Goal: Task Accomplishment & Management: Manage account settings

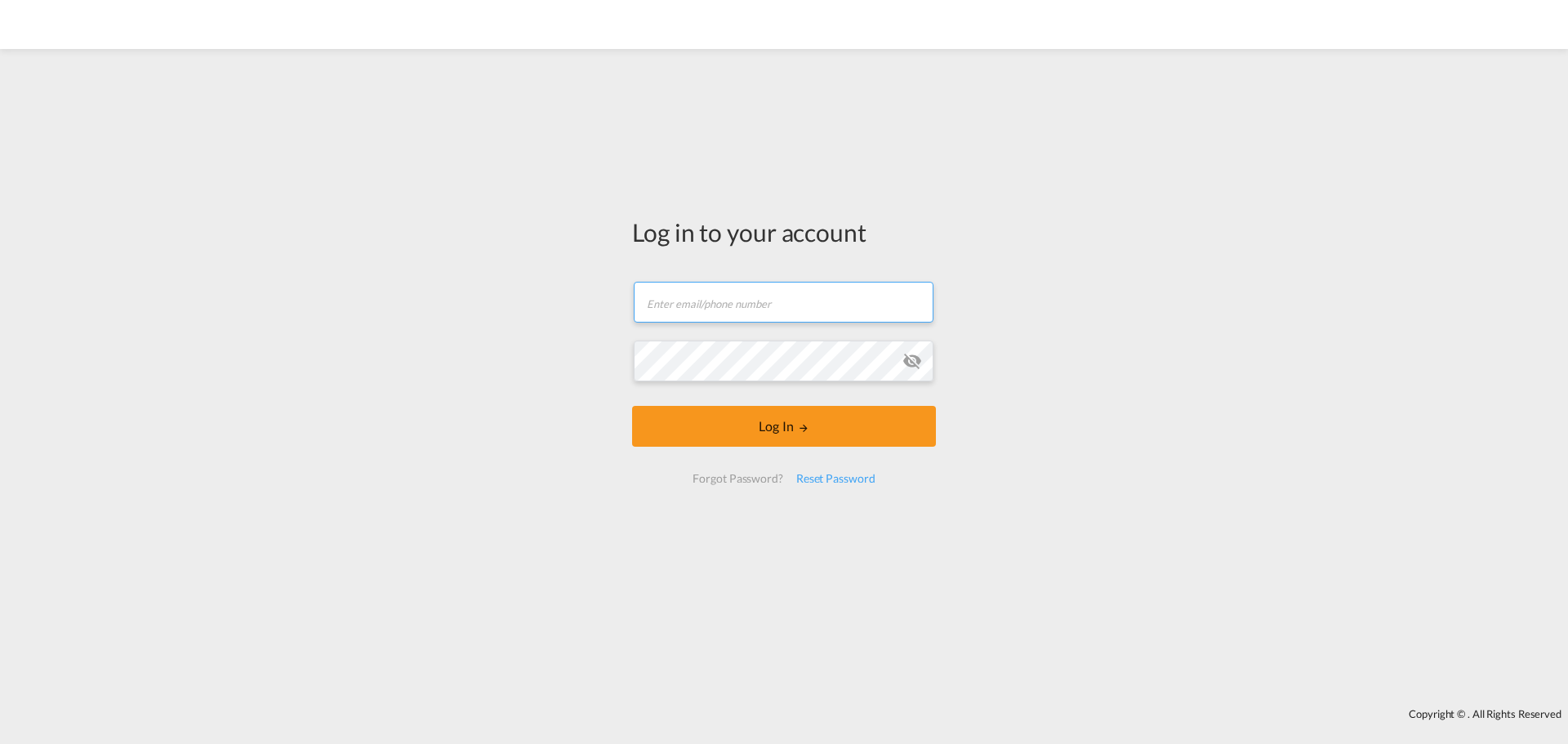
type input "[EMAIL_ADDRESS][DOMAIN_NAME]"
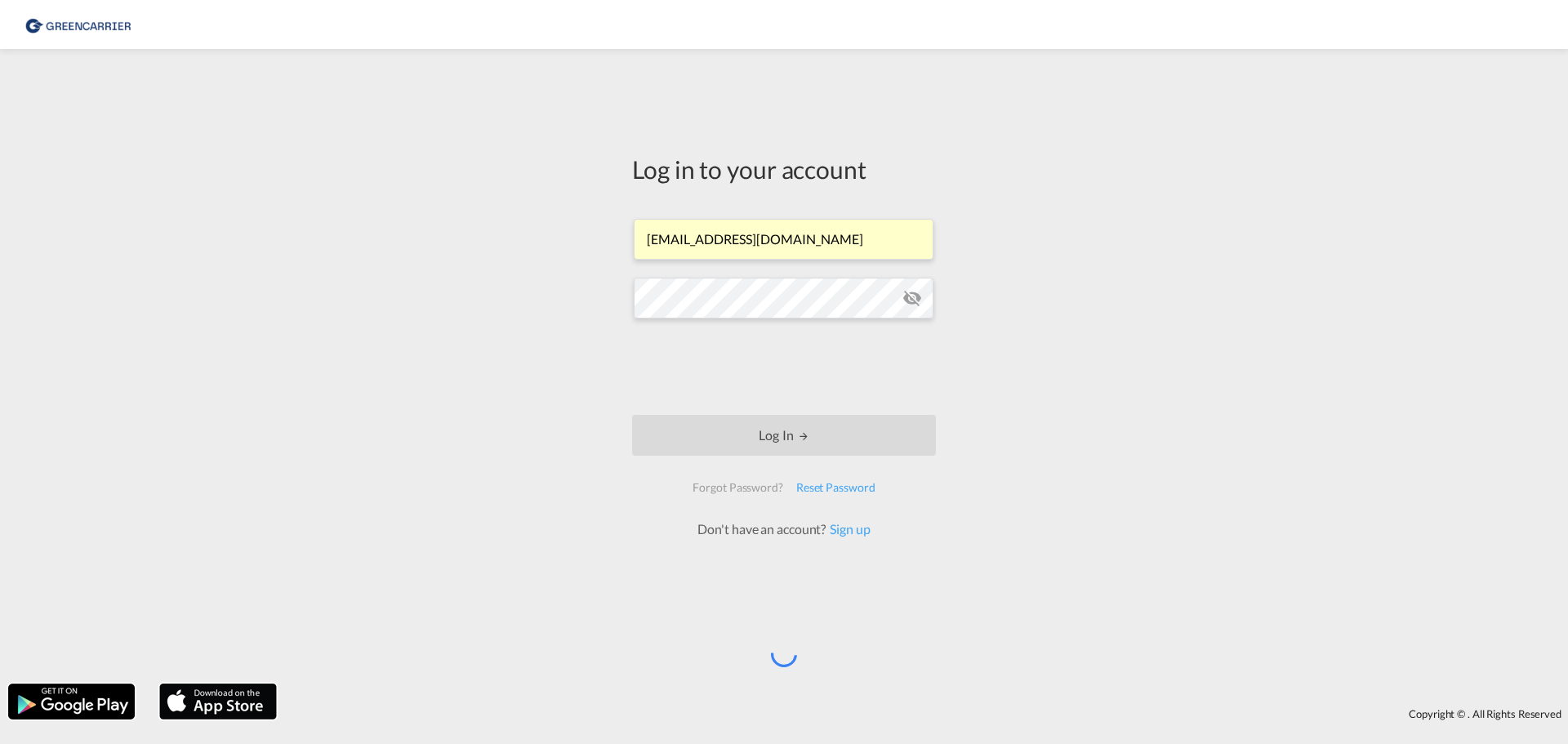
click at [1067, 186] on div "Log in to your account [EMAIL_ADDRESS][DOMAIN_NAME] Log In Forgot Password? Res…" at bounding box center [784, 366] width 1568 height 618
click at [311, 431] on div "Log in to your account [EMAIL_ADDRESS][DOMAIN_NAME] Log In Forgot Password? Res…" at bounding box center [784, 366] width 1568 height 618
click at [1016, 396] on div "Log in to your account [EMAIL_ADDRESS][DOMAIN_NAME] Log In Forgot Password? Res…" at bounding box center [784, 366] width 1568 height 618
click at [1312, 128] on div "Log in to your account [EMAIL_ADDRESS][DOMAIN_NAME] Log In Forgot Password? Res…" at bounding box center [784, 366] width 1568 height 618
